Goal: Information Seeking & Learning: Learn about a topic

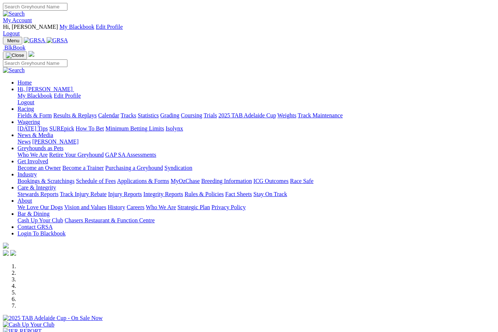
scroll to position [167, 0]
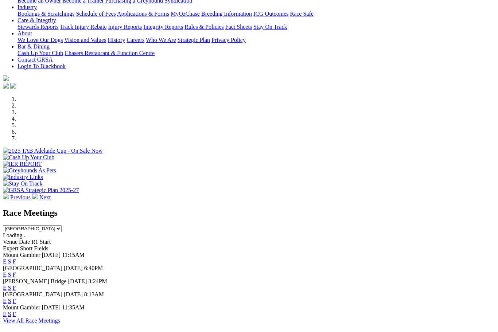
click at [16, 259] on link "F" at bounding box center [14, 262] width 3 height 6
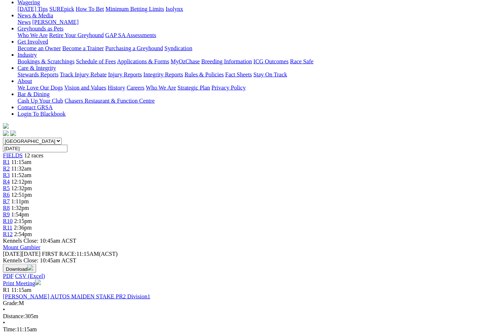
scroll to position [134, 0]
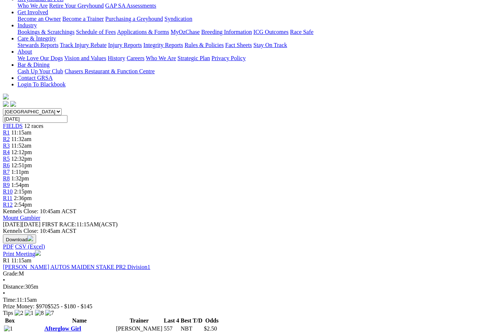
scroll to position [162, 0]
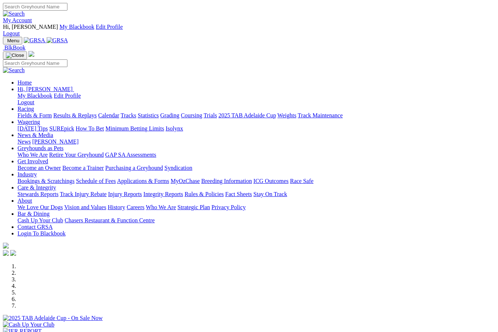
scroll to position [192, 0]
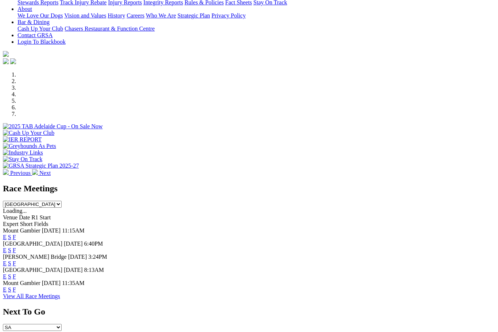
click at [16, 247] on link "F" at bounding box center [14, 250] width 3 height 6
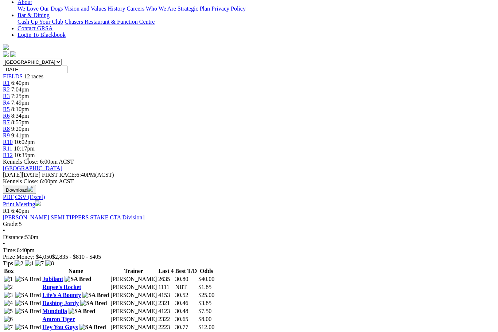
scroll to position [208, 0]
